Goal: Information Seeking & Learning: Learn about a topic

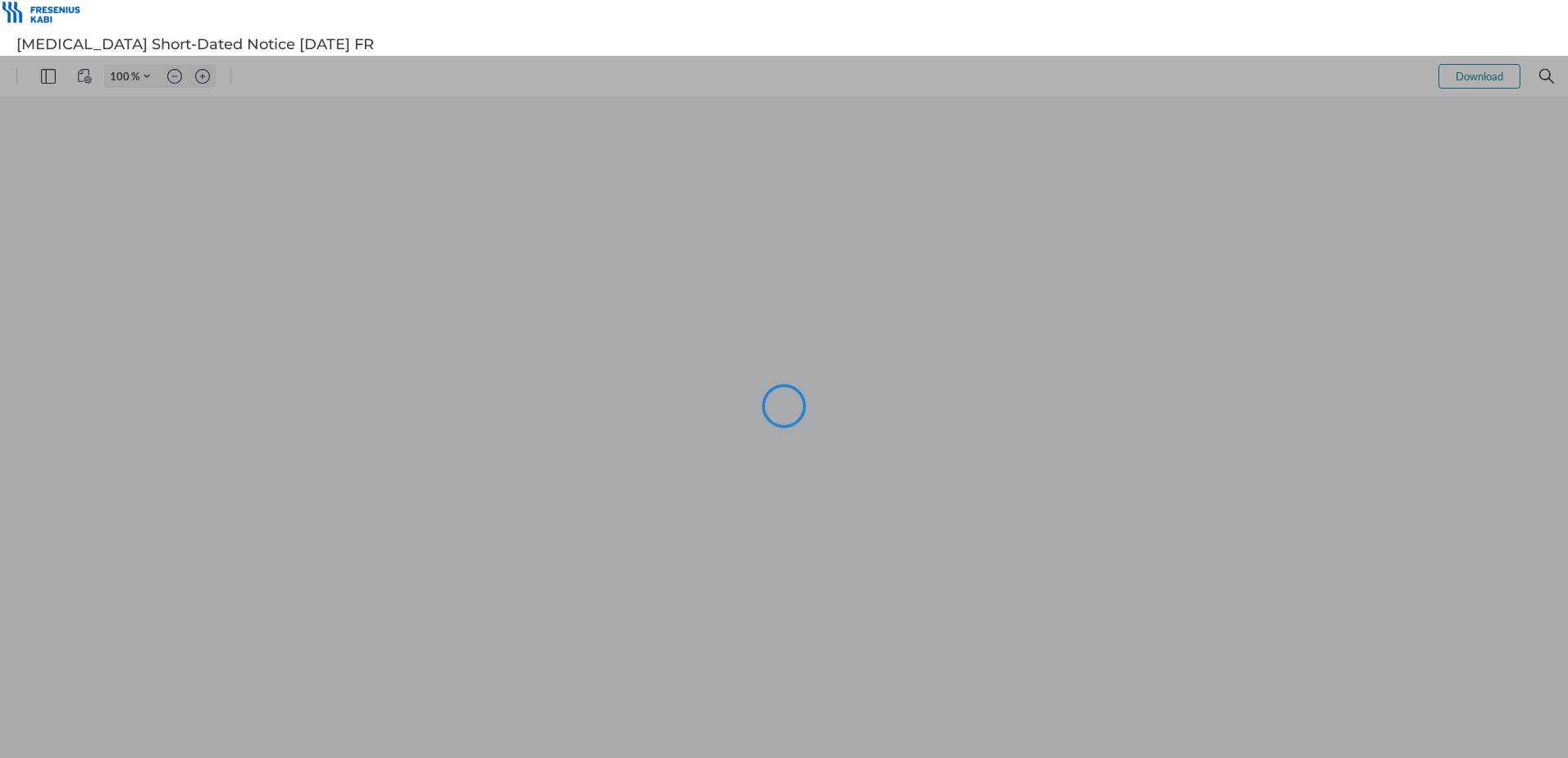
type input "101"
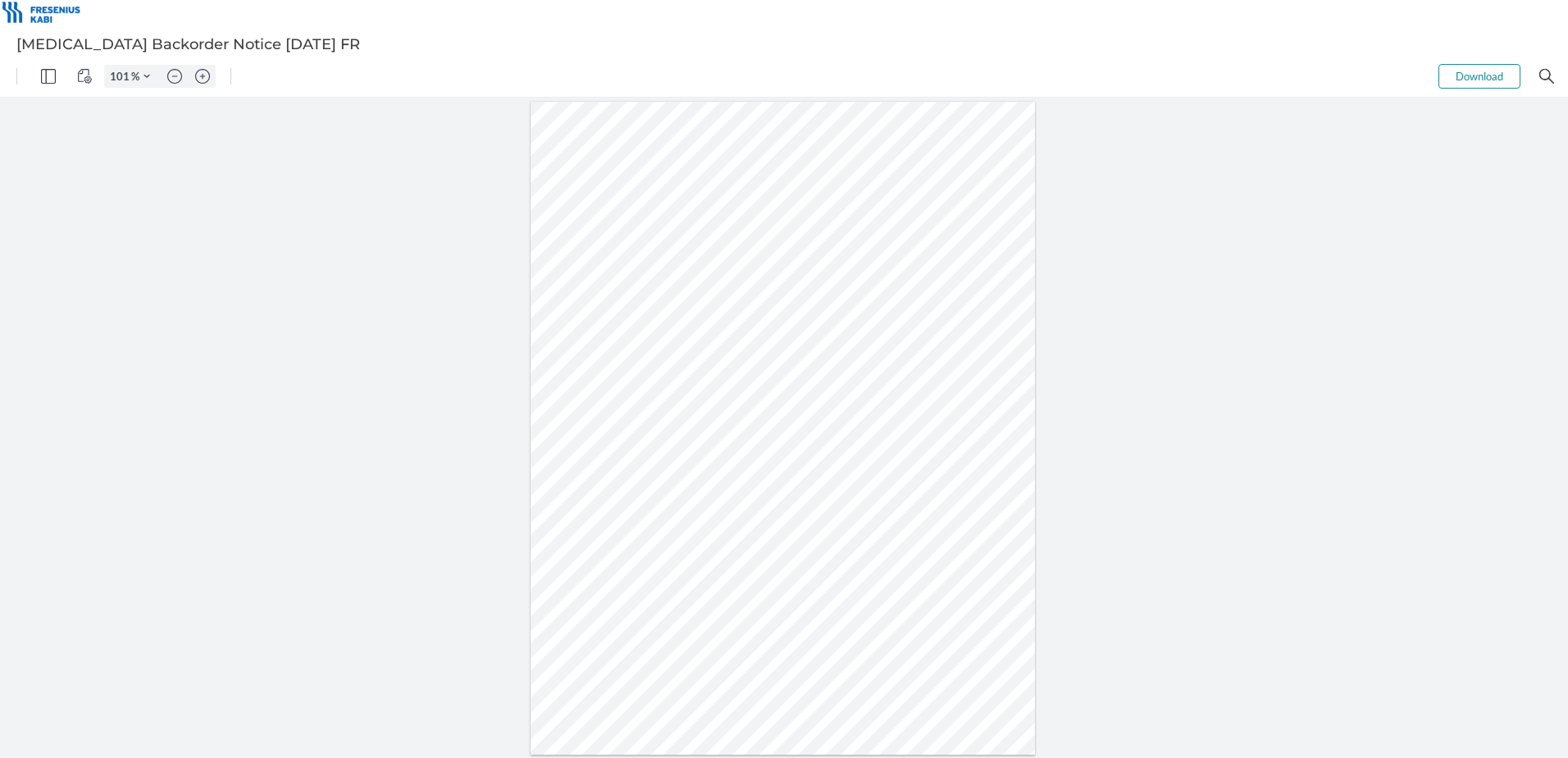
drag, startPoint x: 1218, startPoint y: 119, endPoint x: 1290, endPoint y: 69, distance: 87.7
click at [1218, 119] on div at bounding box center [784, 427] width 1568 height 660
